Goal: Navigation & Orientation: Find specific page/section

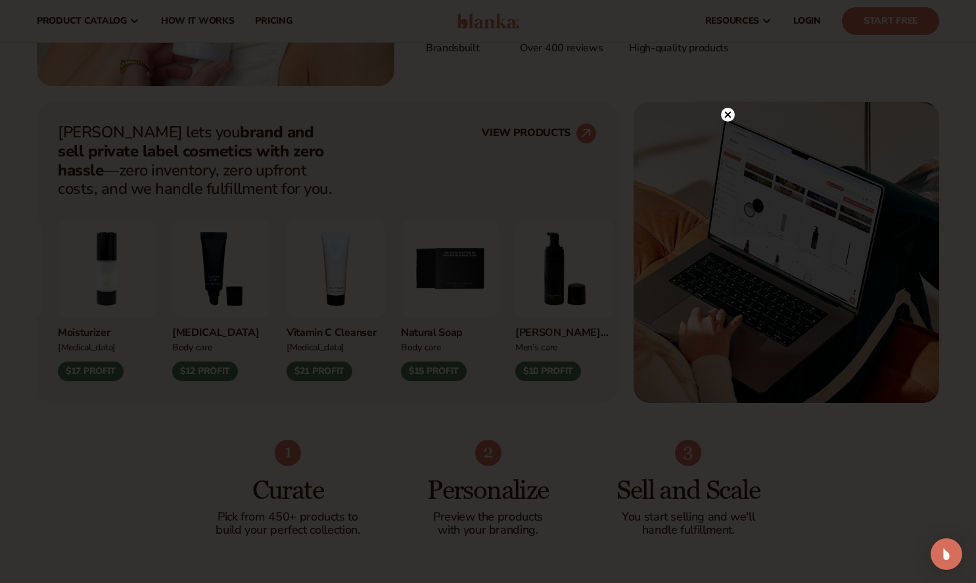
scroll to position [440, 0]
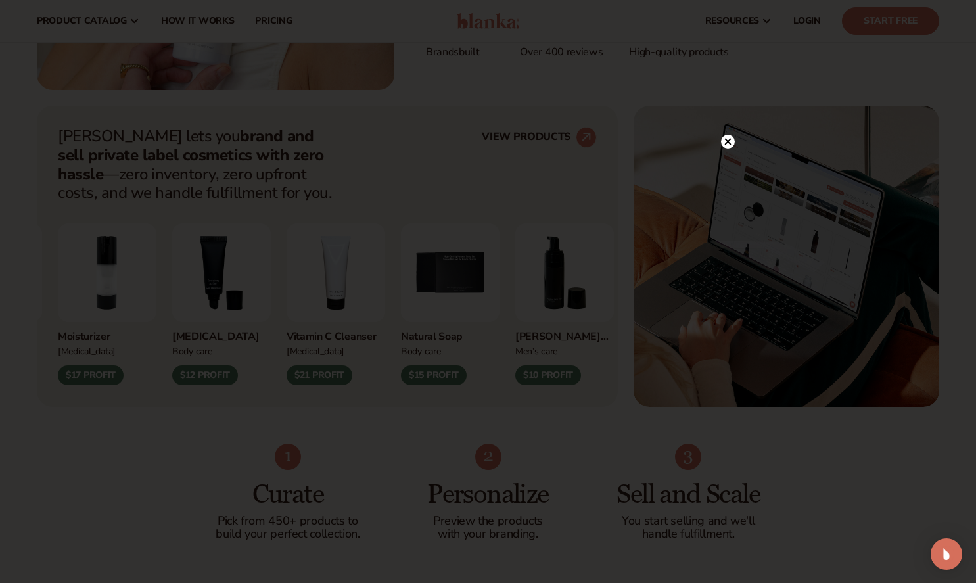
click at [727, 145] on circle at bounding box center [728, 142] width 14 height 14
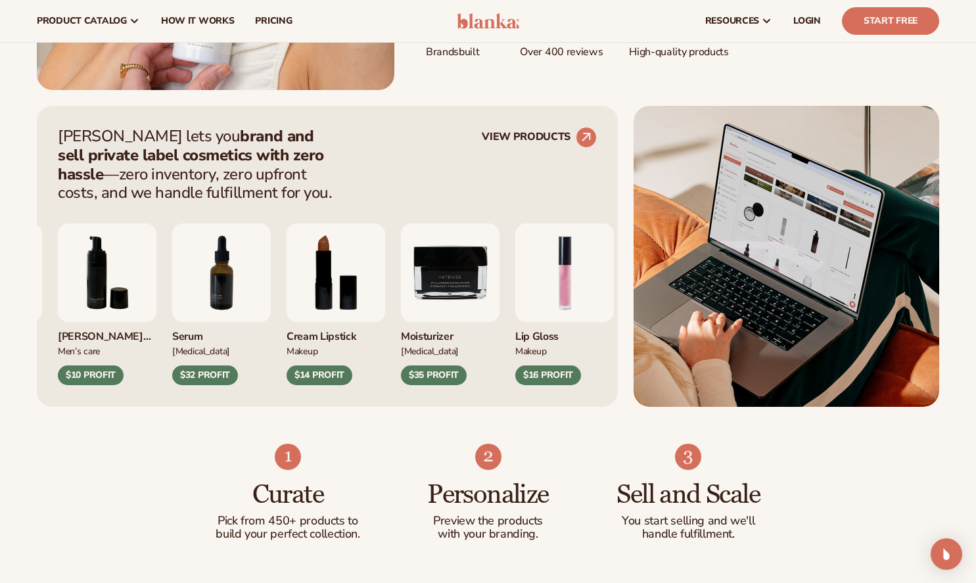
click at [586, 137] on icon at bounding box center [586, 137] width 9 height 9
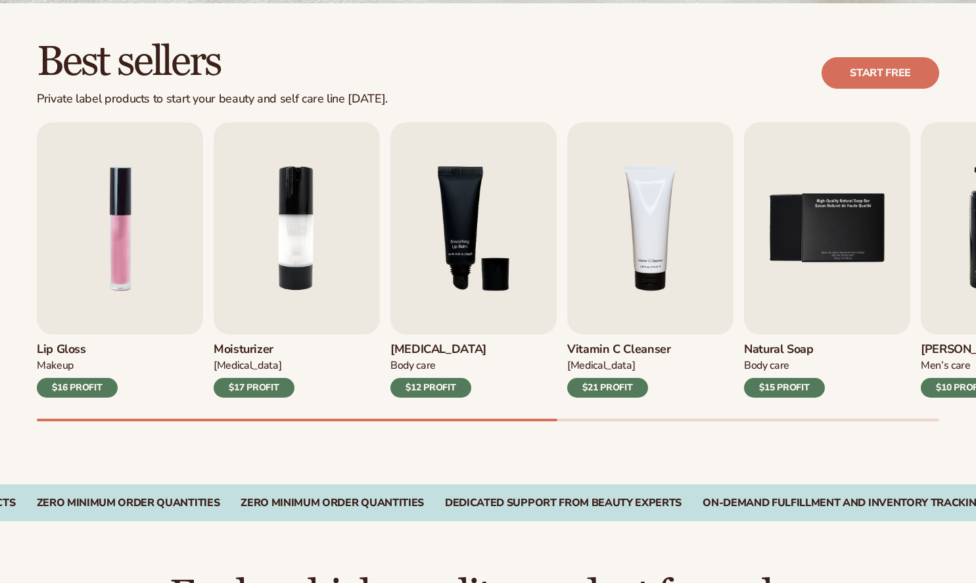
scroll to position [354, 0]
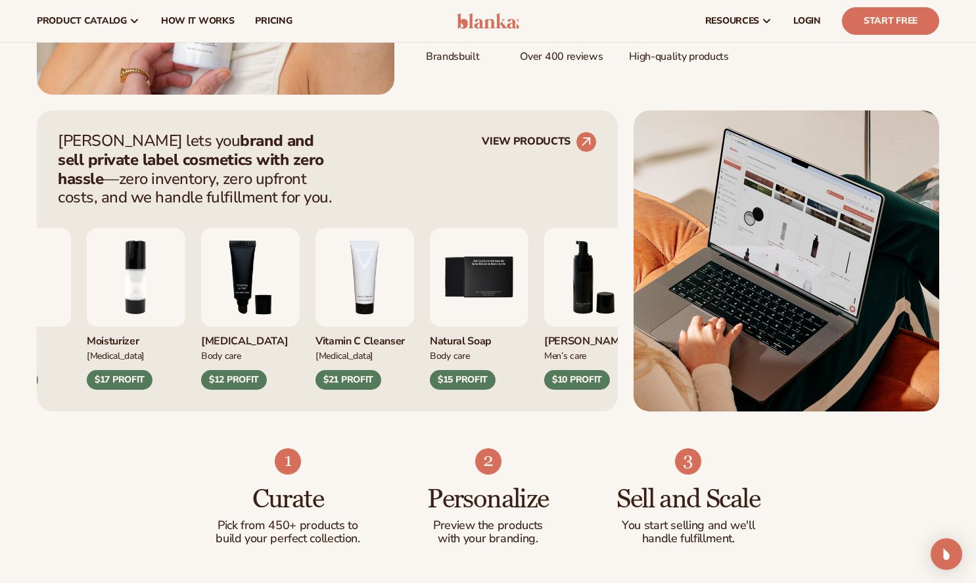
scroll to position [428, 0]
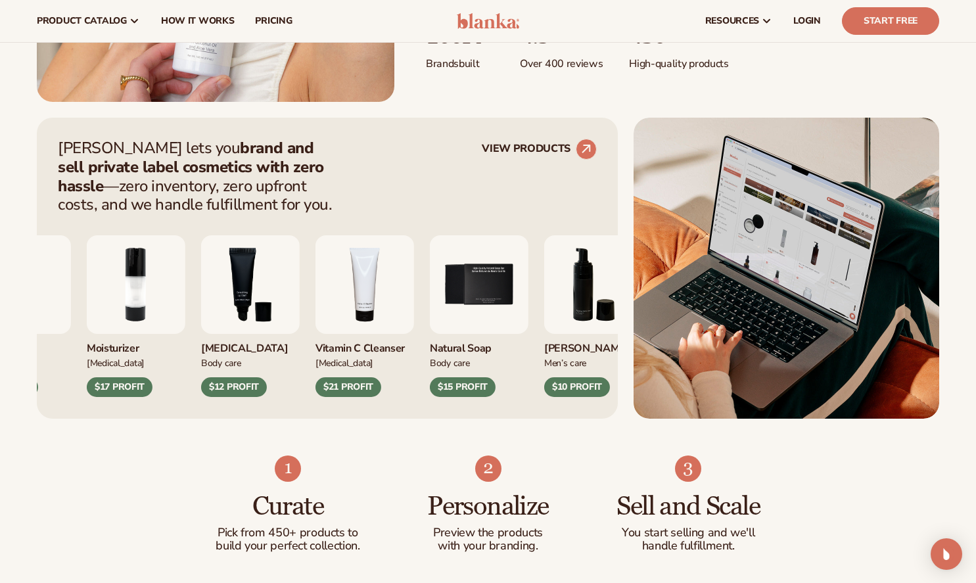
click at [586, 149] on icon at bounding box center [586, 149] width 9 height 9
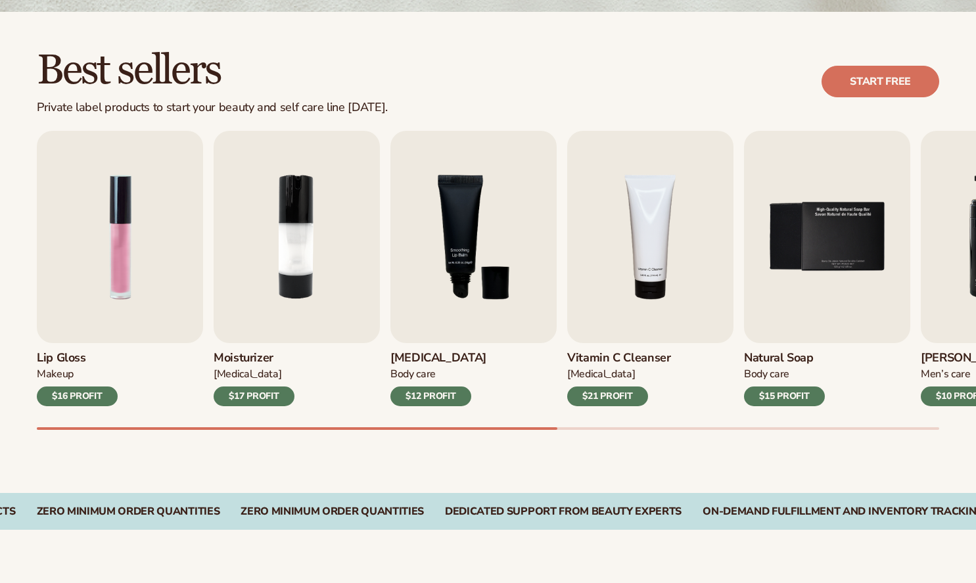
scroll to position [419, 0]
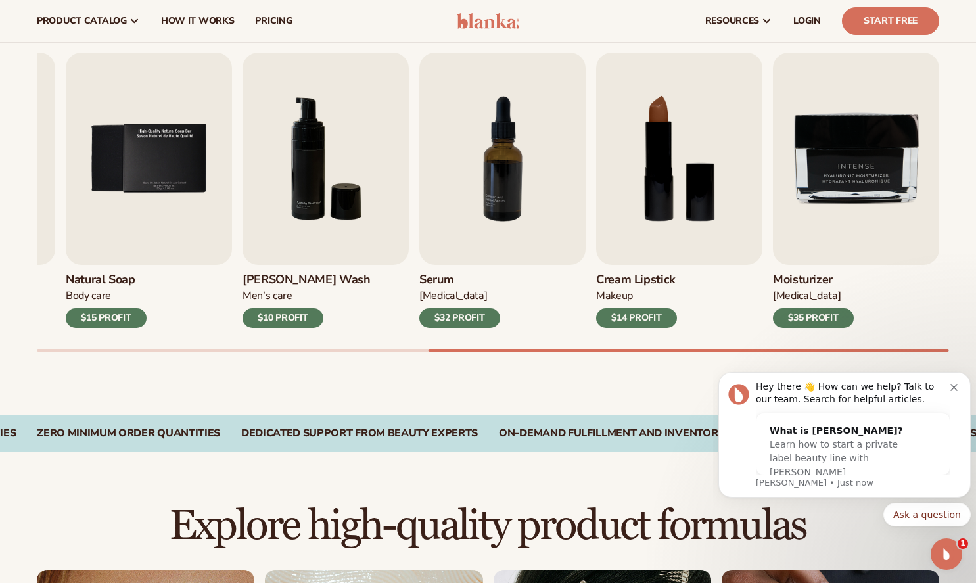
scroll to position [0, 0]
click at [954, 387] on icon "Dismiss notification" at bounding box center [953, 387] width 7 height 7
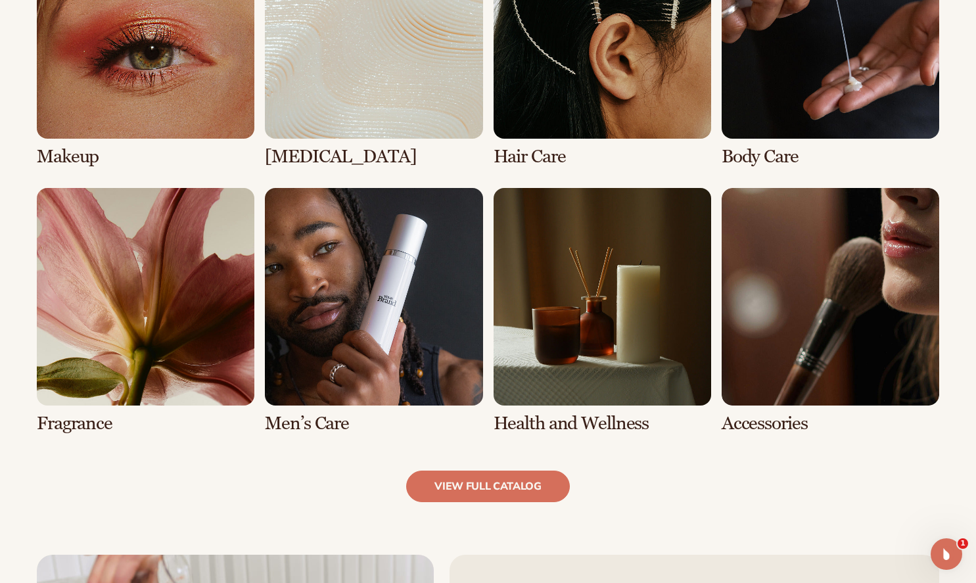
scroll to position [1069, 0]
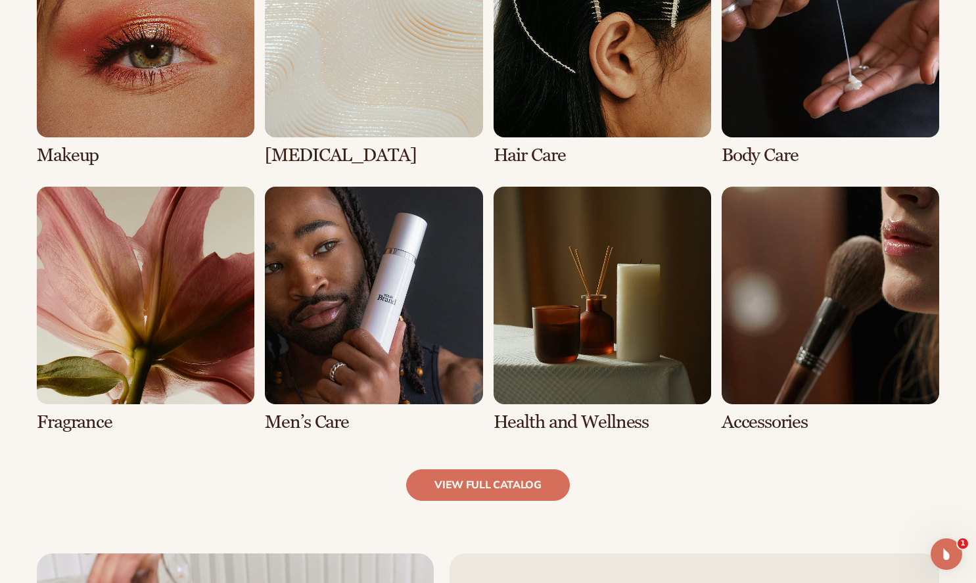
click at [888, 337] on link "8 / 8" at bounding box center [831, 310] width 218 height 246
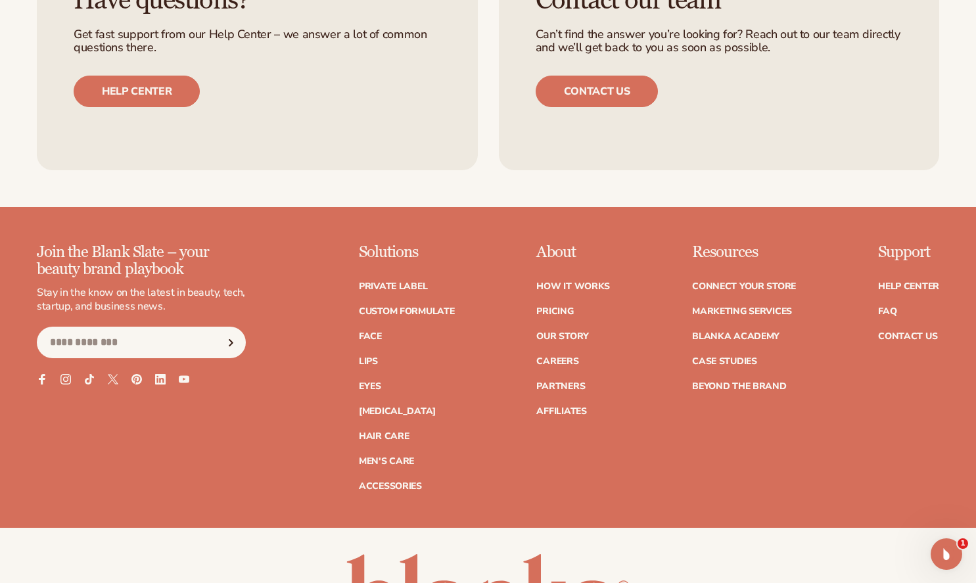
scroll to position [2182, 0]
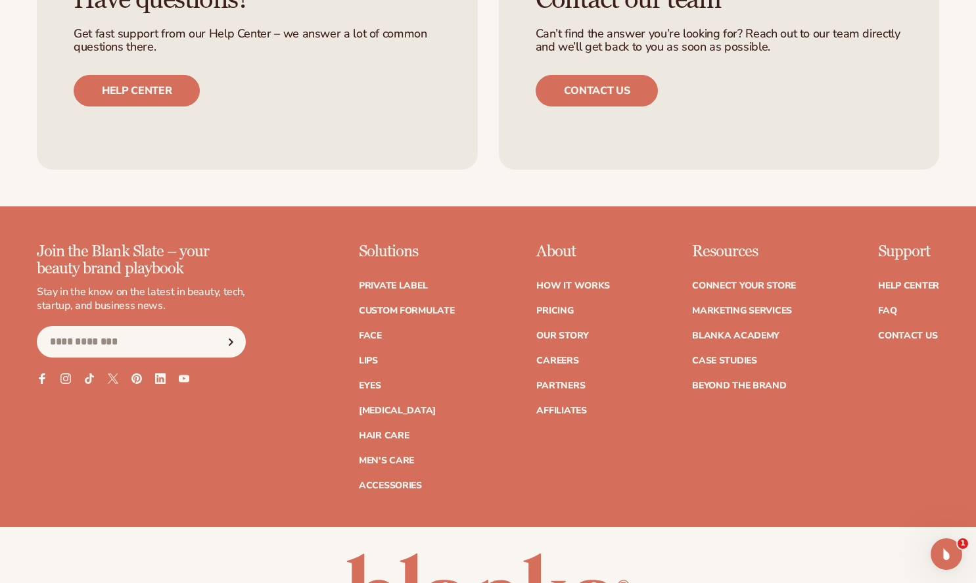
click at [378, 340] on link "Face" at bounding box center [370, 335] width 23 height 9
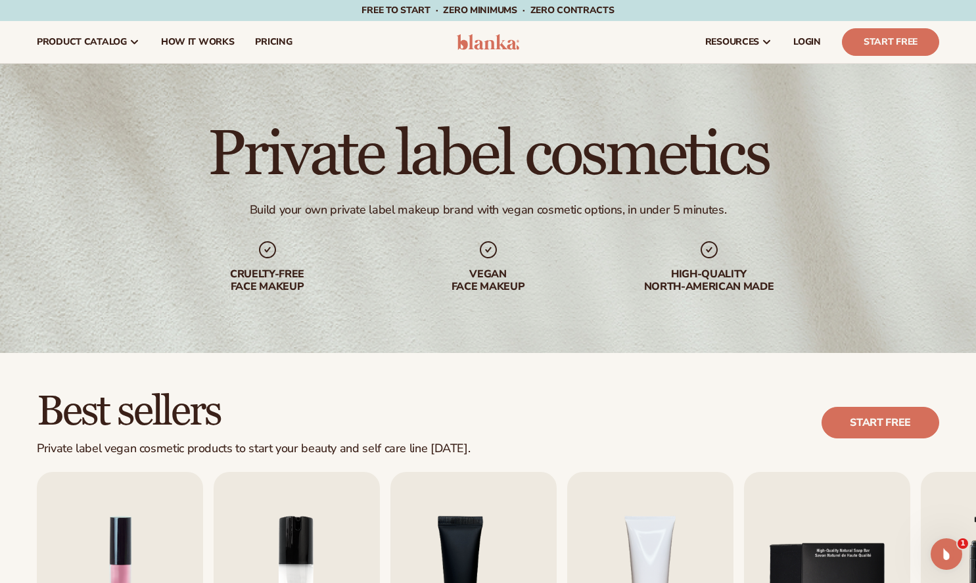
click at [801, 40] on span "LOGIN" at bounding box center [807, 42] width 28 height 11
click at [900, 48] on link "Start Free" at bounding box center [890, 42] width 97 height 28
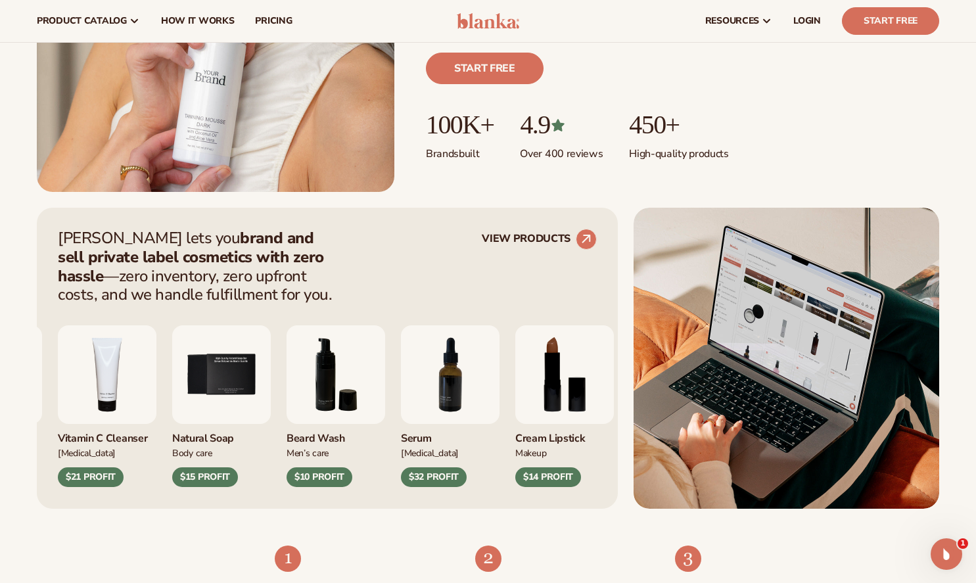
scroll to position [306, 0]
